Goal: Transaction & Acquisition: Purchase product/service

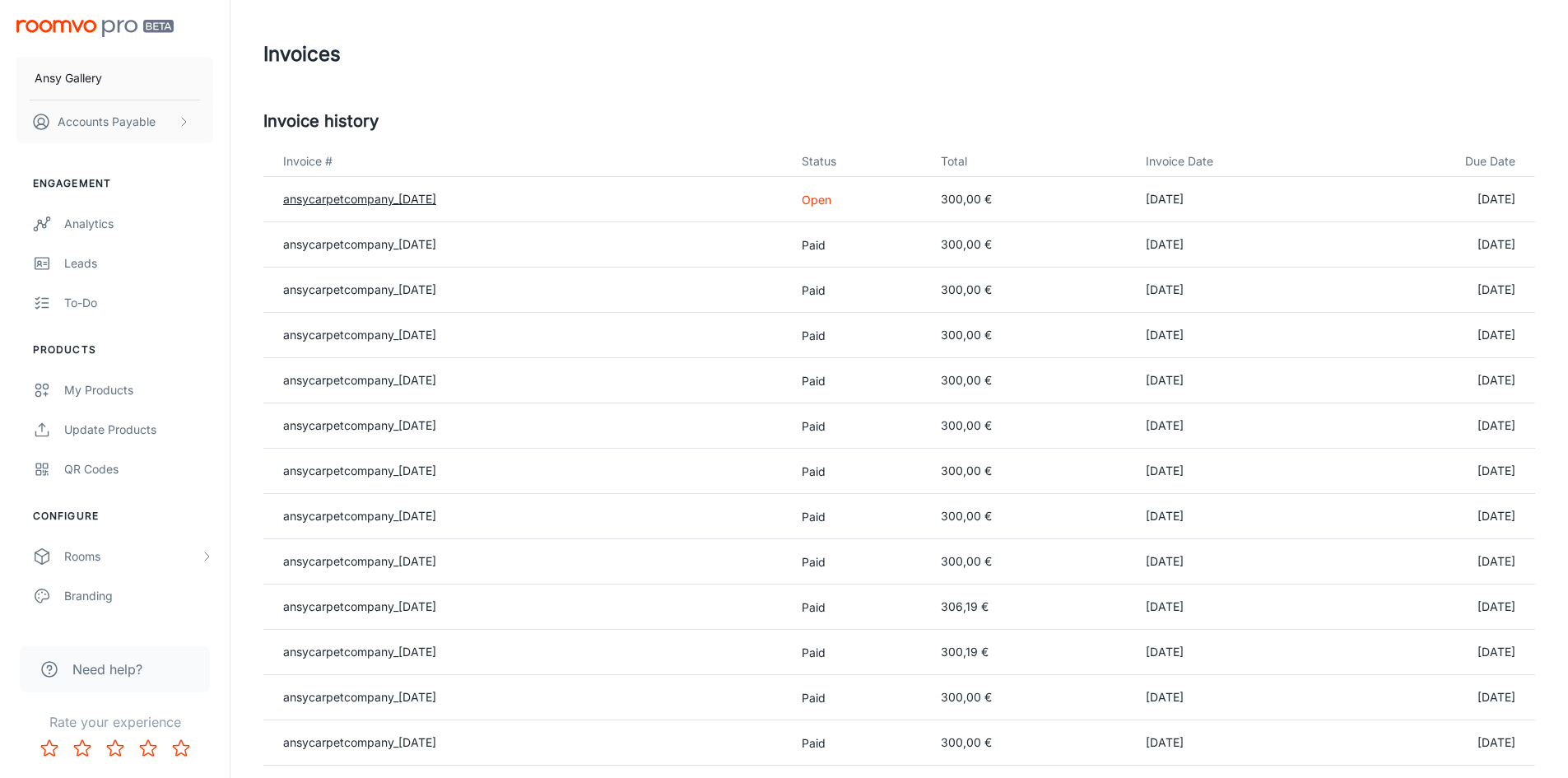
click at [431, 202] on link "ansycarpetcompany_[DATE]" at bounding box center [359, 198] width 153 height 14
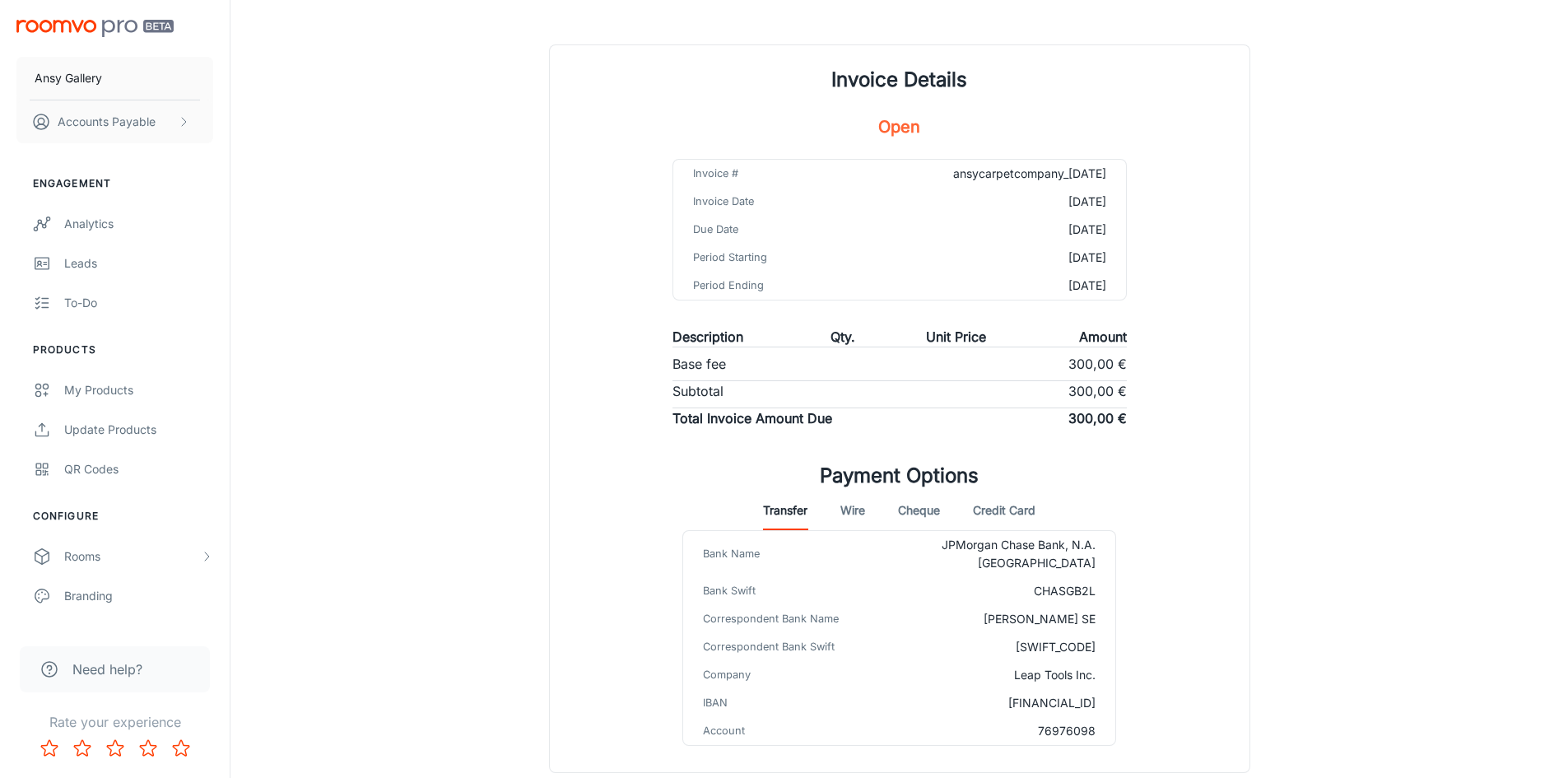
scroll to position [170, 0]
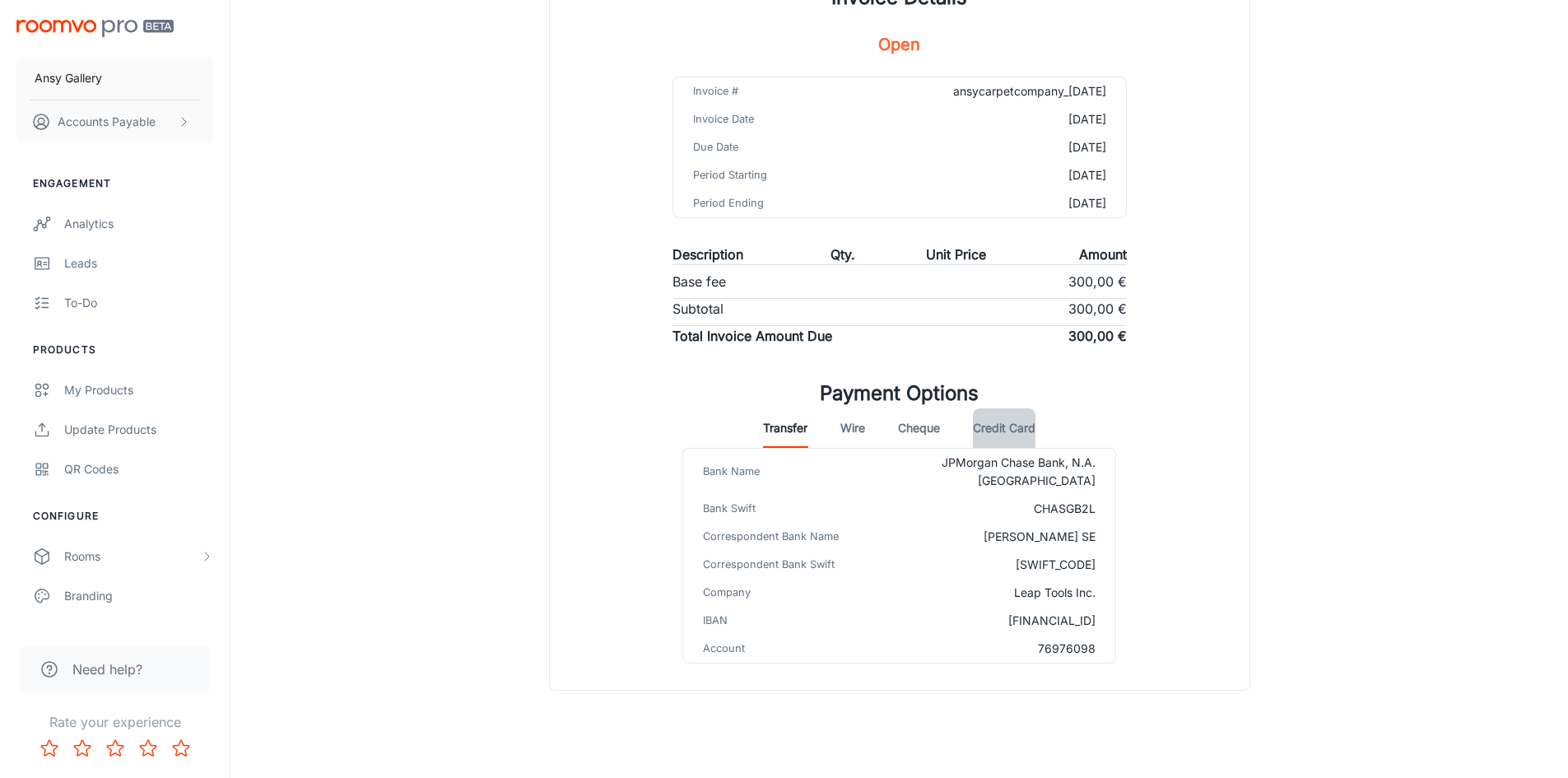
click at [997, 426] on button "Credit Card" at bounding box center [1004, 428] width 62 height 39
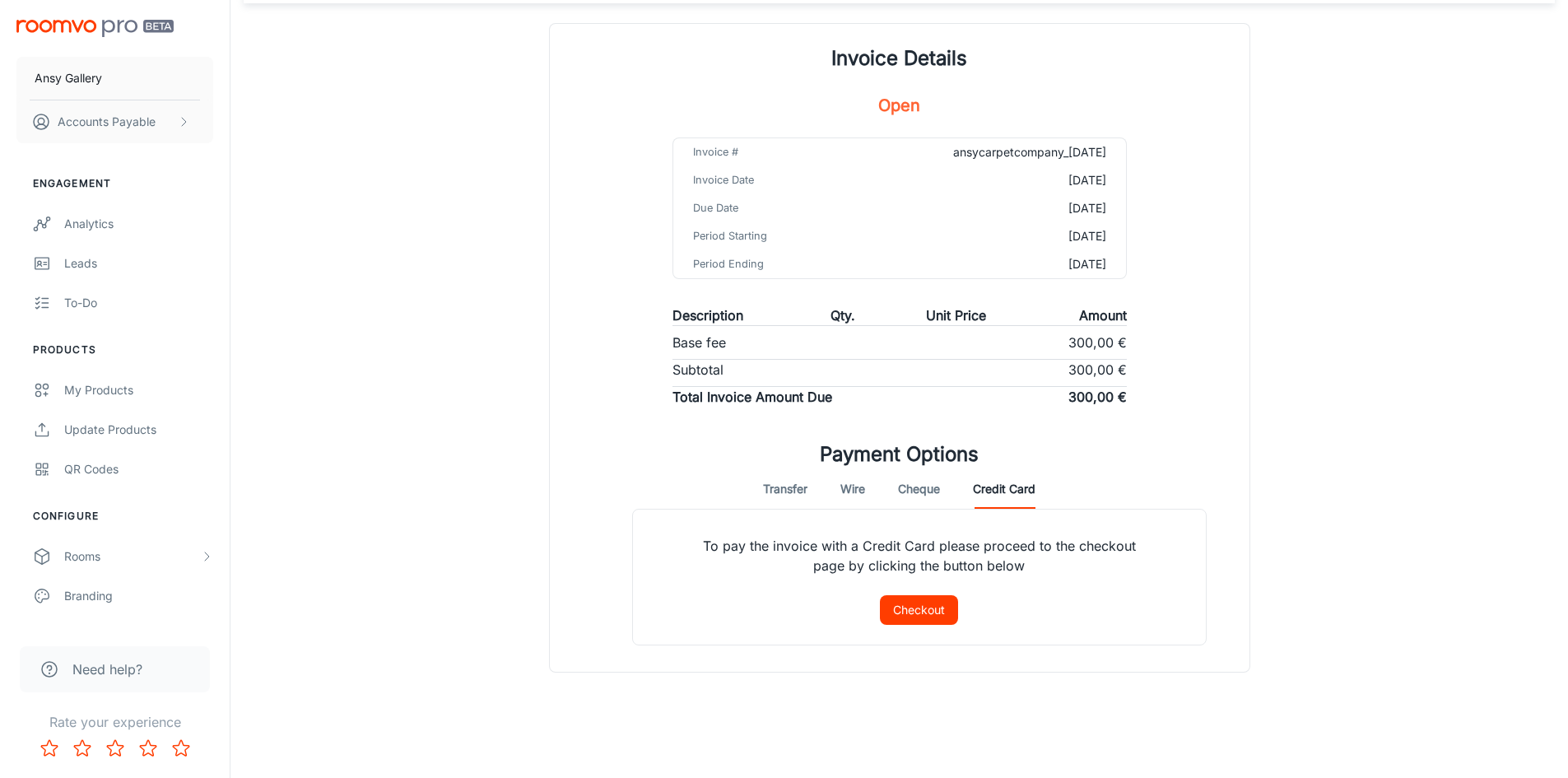
click at [931, 612] on button "Checkout" at bounding box center [919, 610] width 78 height 29
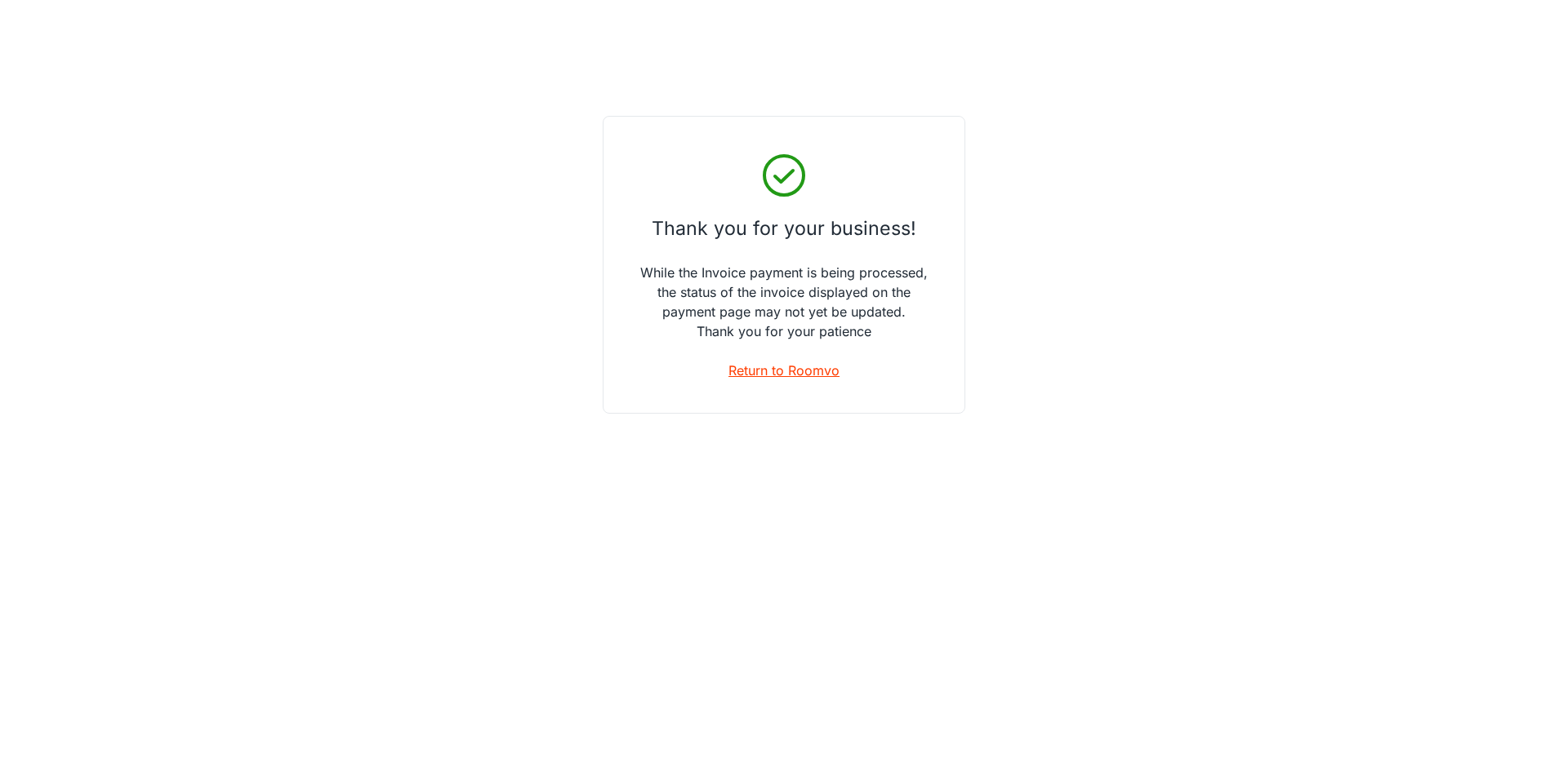
click at [784, 374] on link "Return to Roomvo" at bounding box center [784, 370] width 111 height 20
